Goal: Find specific page/section: Find specific page/section

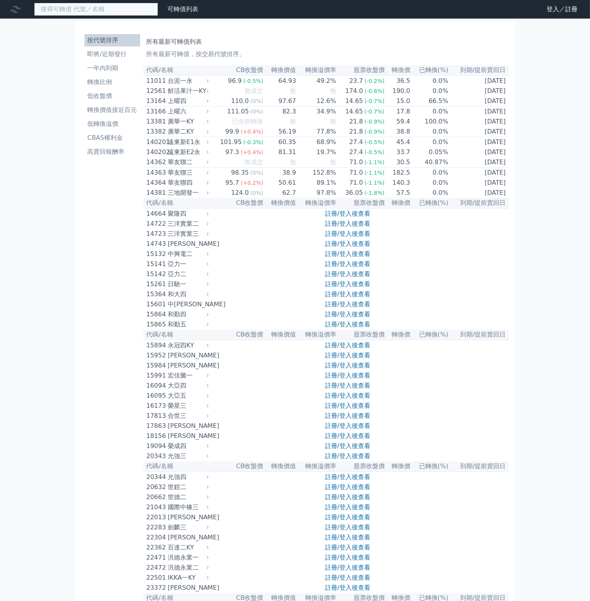
click at [99, 4] on input at bounding box center [96, 9] width 124 height 13
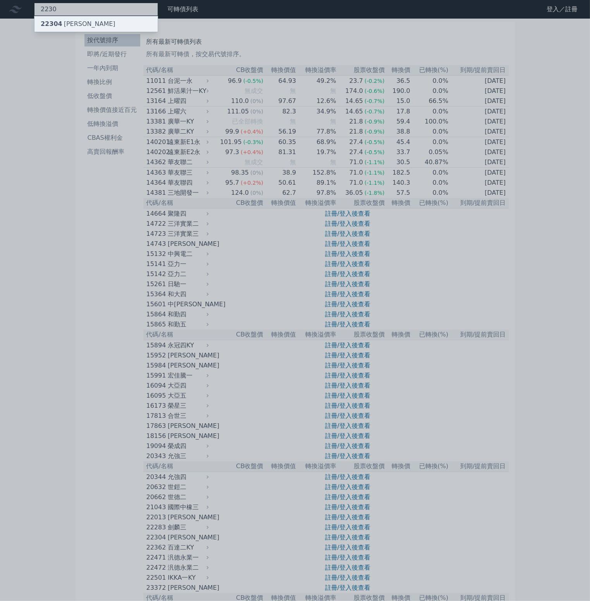
type input "2230"
click at [78, 21] on div "22304 [PERSON_NAME]" at bounding box center [78, 23] width 75 height 9
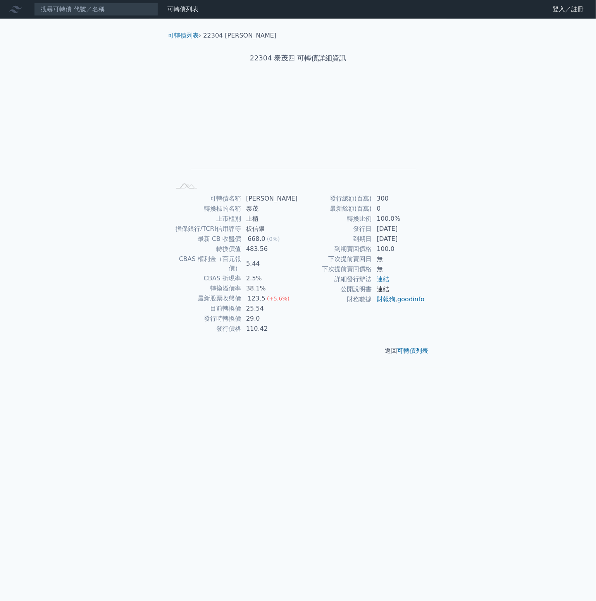
click at [385, 288] on link "連結" at bounding box center [383, 289] width 12 height 7
click at [106, 16] on input at bounding box center [96, 9] width 124 height 13
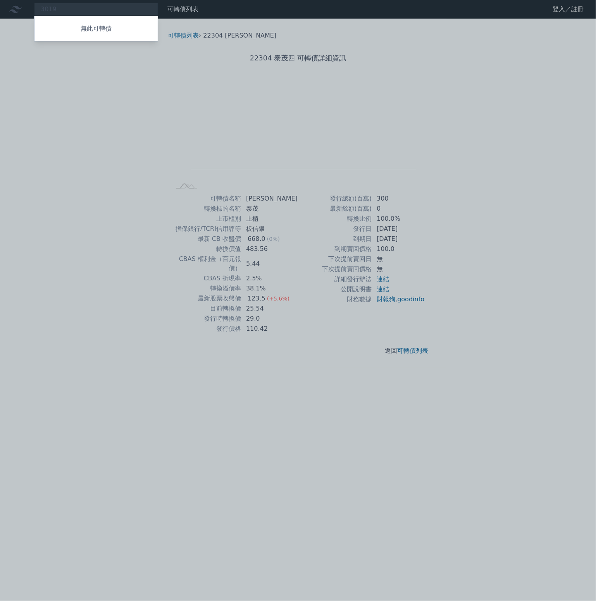
click at [434, 230] on div at bounding box center [298, 300] width 596 height 601
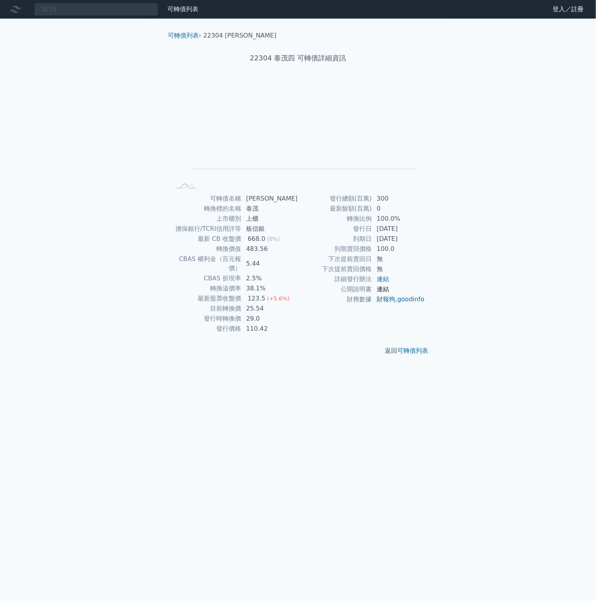
click at [380, 290] on link "連結" at bounding box center [383, 289] width 12 height 7
click at [111, 10] on div "3019 無此可轉債" at bounding box center [96, 9] width 124 height 13
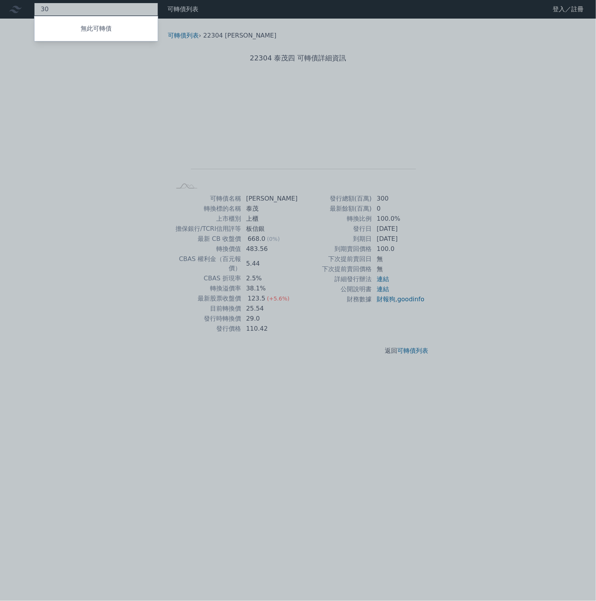
type input "3"
type input "萬國"
click at [115, 13] on div at bounding box center [298, 300] width 596 height 601
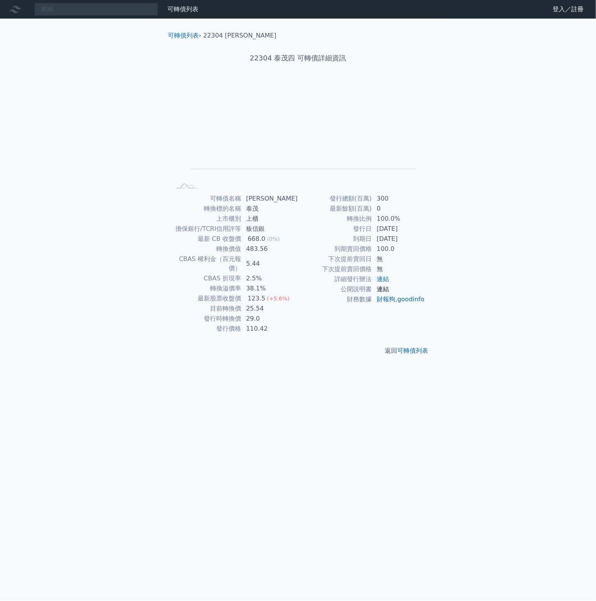
click at [377, 288] on link "連結" at bounding box center [383, 289] width 12 height 7
